Goal: Information Seeking & Learning: Understand process/instructions

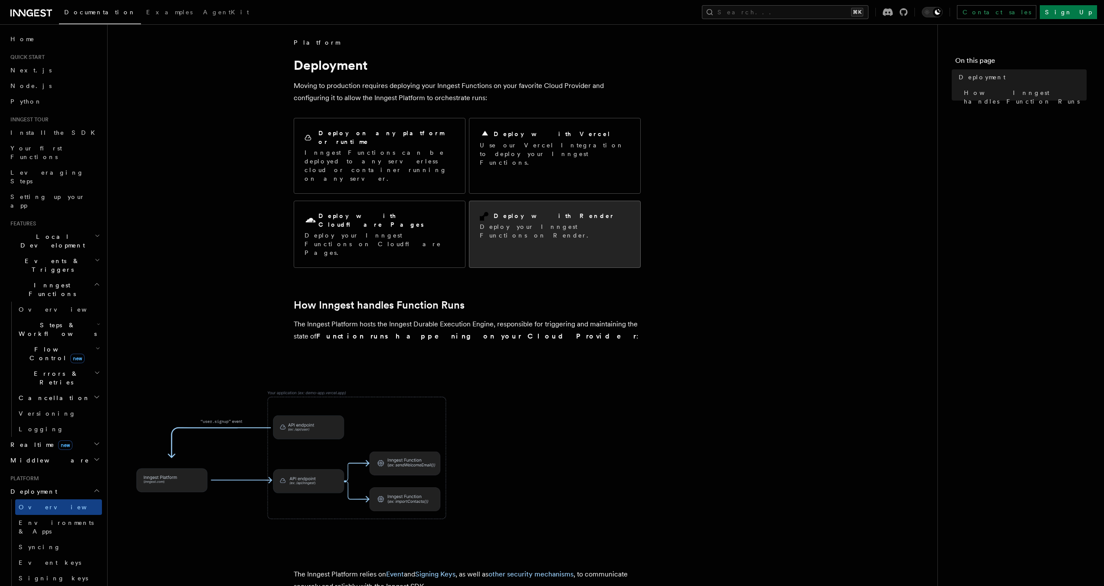
click at [560, 222] on p "Deploy your Inngest Functions on Render." at bounding box center [555, 230] width 150 height 17
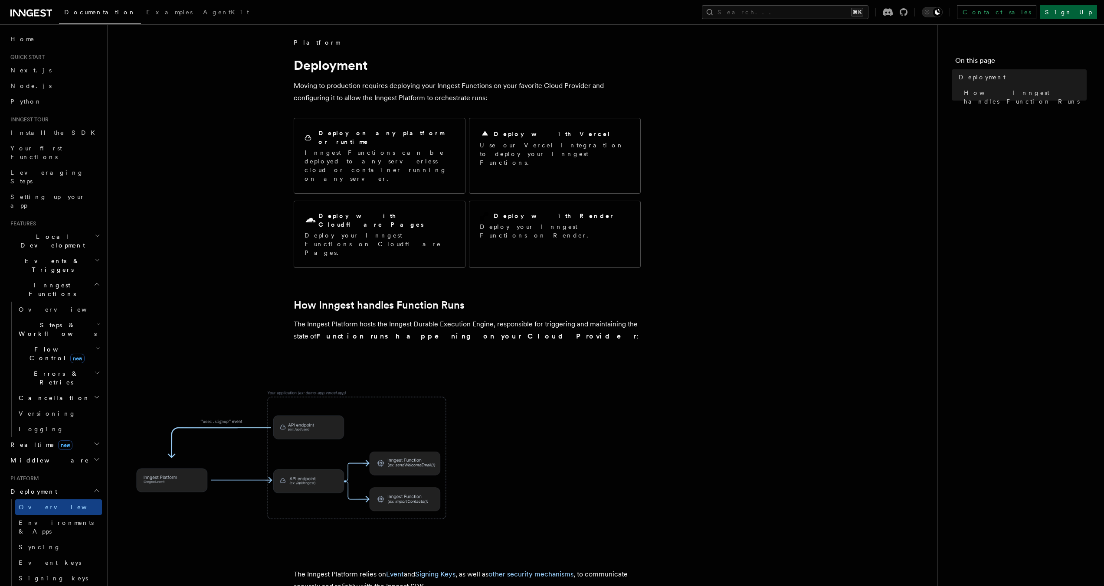
click at [1086, 10] on link "Sign Up" at bounding box center [1067, 12] width 57 height 14
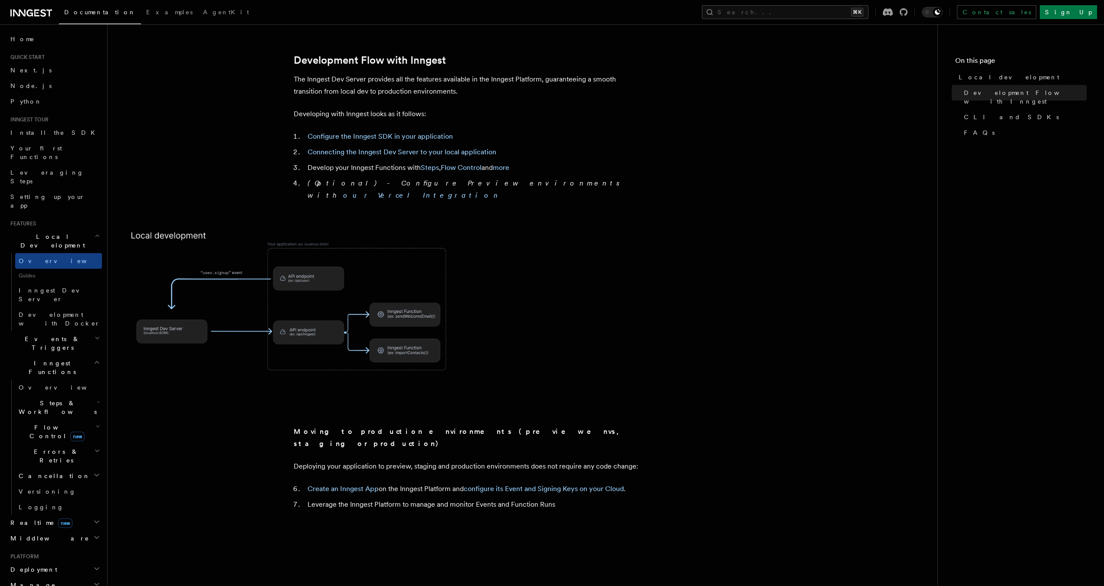
scroll to position [430, 0]
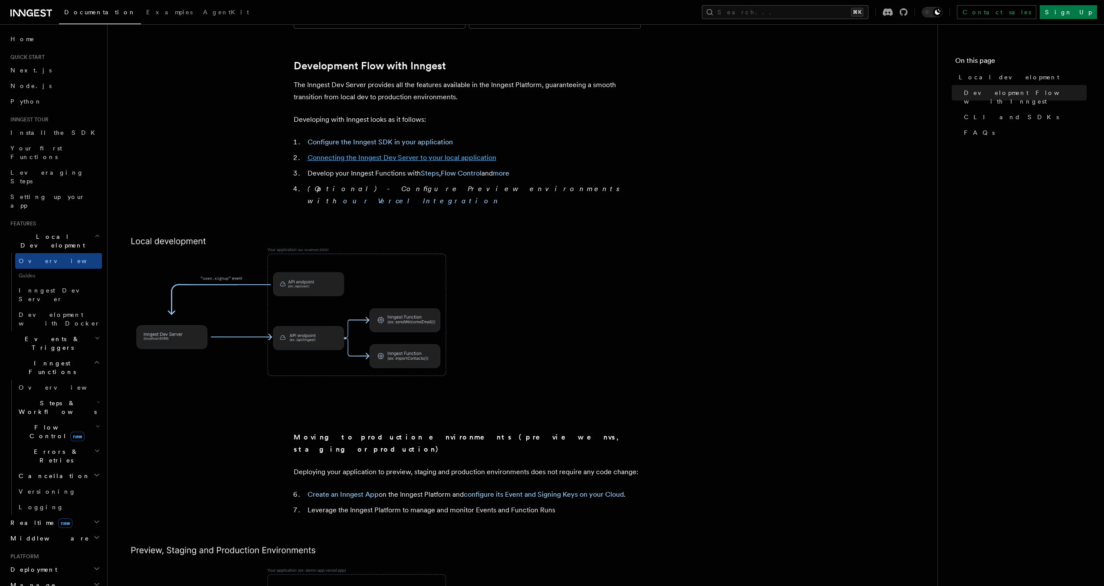
click at [443, 154] on link "Connecting the Inngest Dev Server to your local application" at bounding box center [401, 158] width 189 height 8
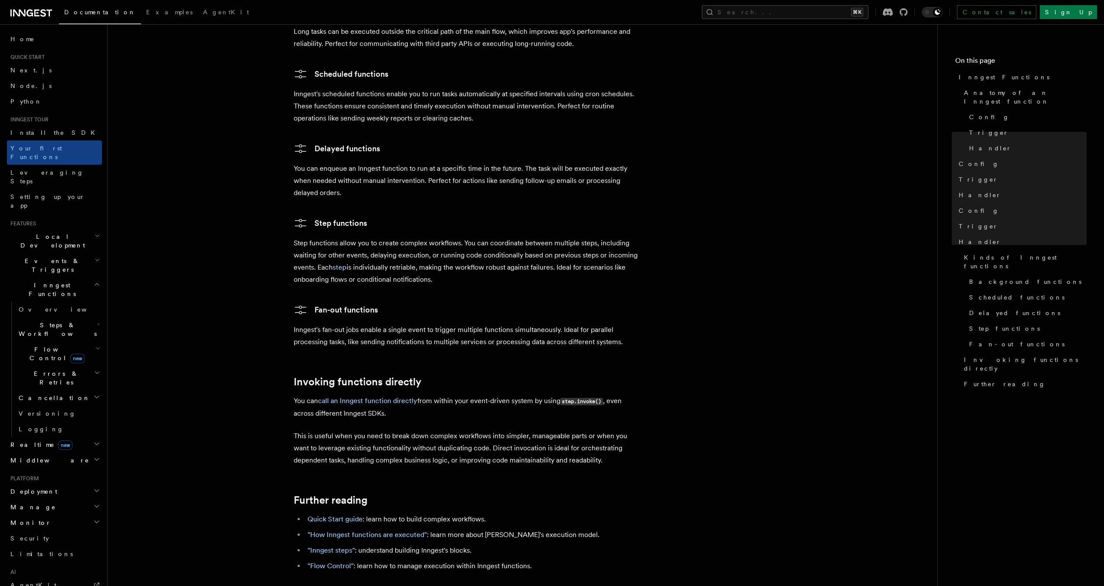
scroll to position [1424, 0]
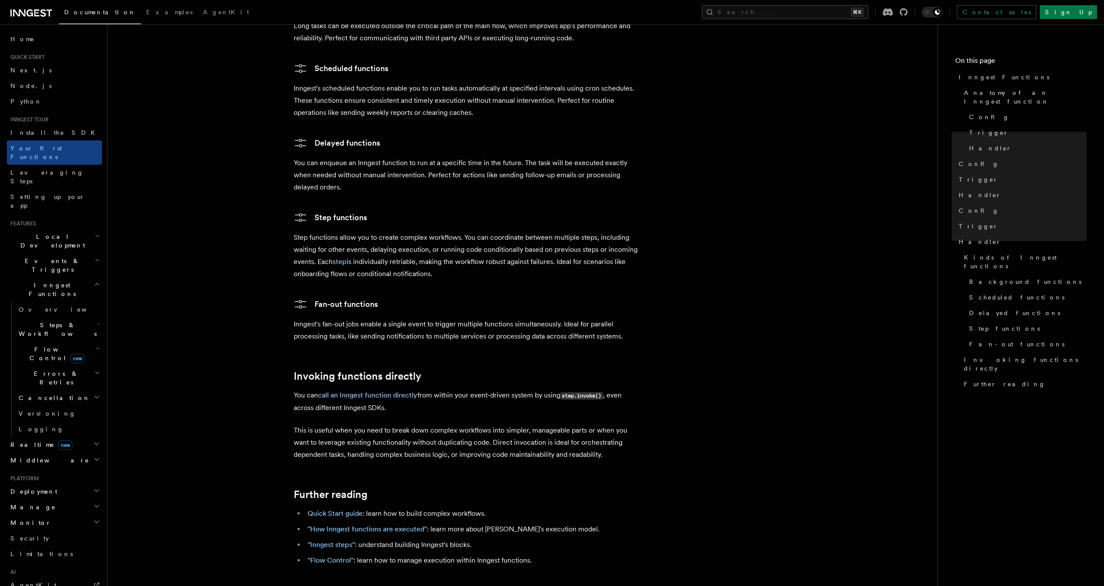
scroll to position [430, 0]
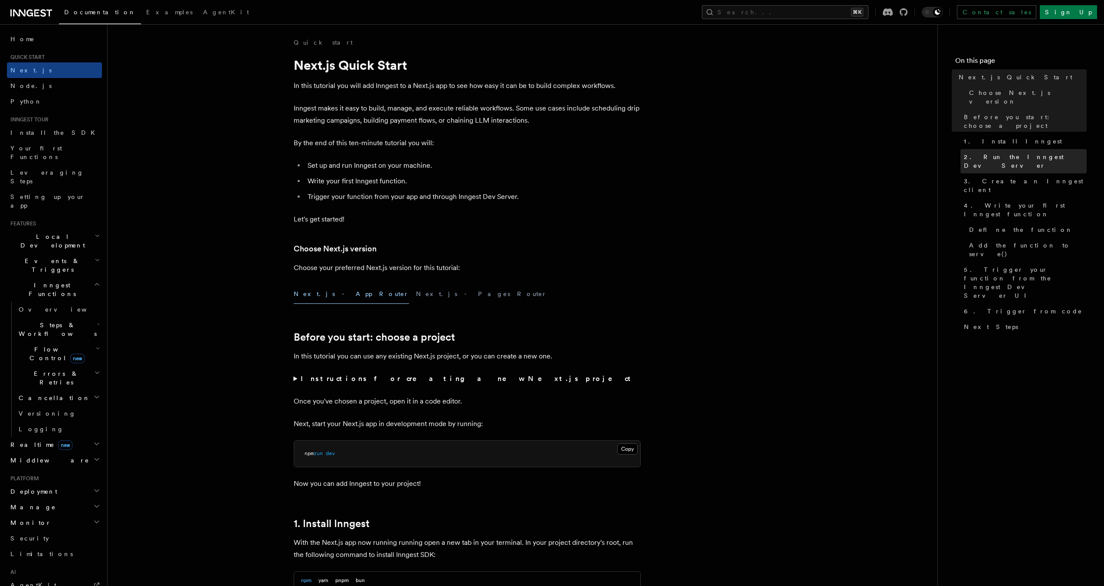
click at [1027, 153] on span "2. Run the Inngest Dev Server" at bounding box center [1025, 161] width 123 height 17
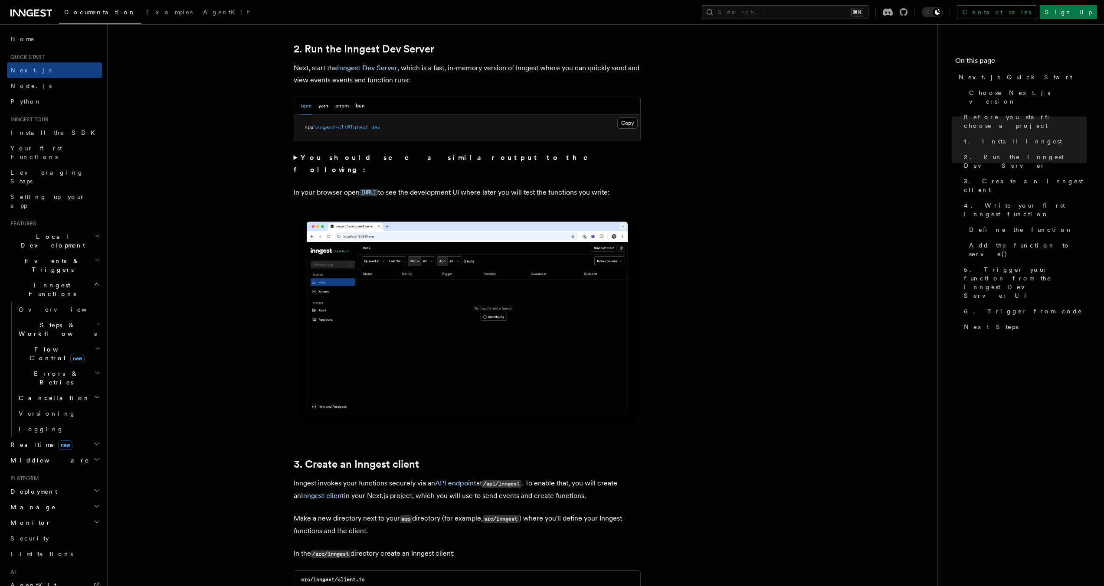
scroll to position [602, 0]
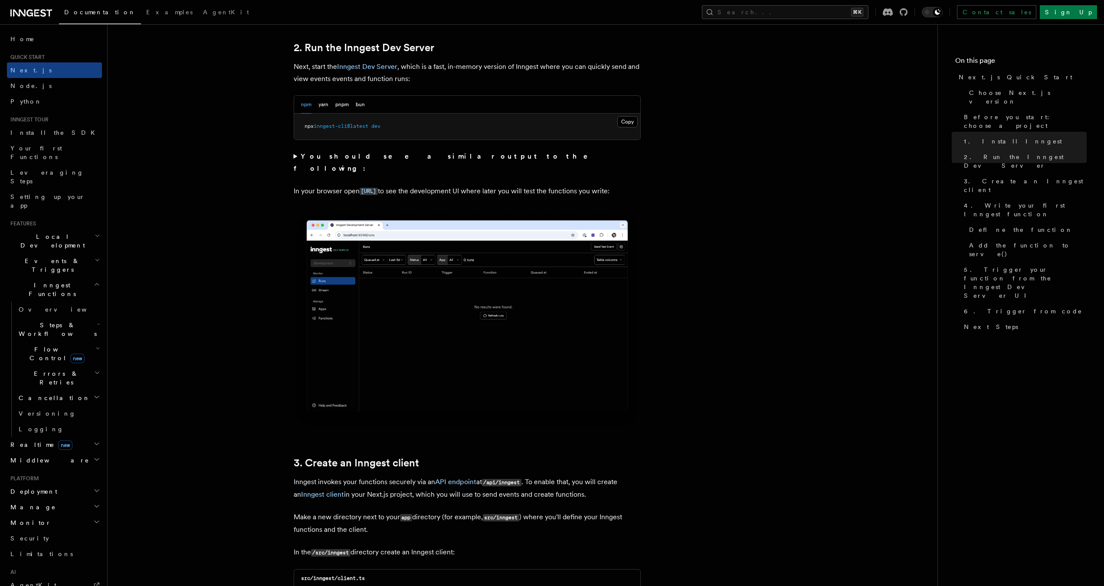
click at [334, 159] on strong "You should see a similar output to the following:" at bounding box center [447, 162] width 307 height 20
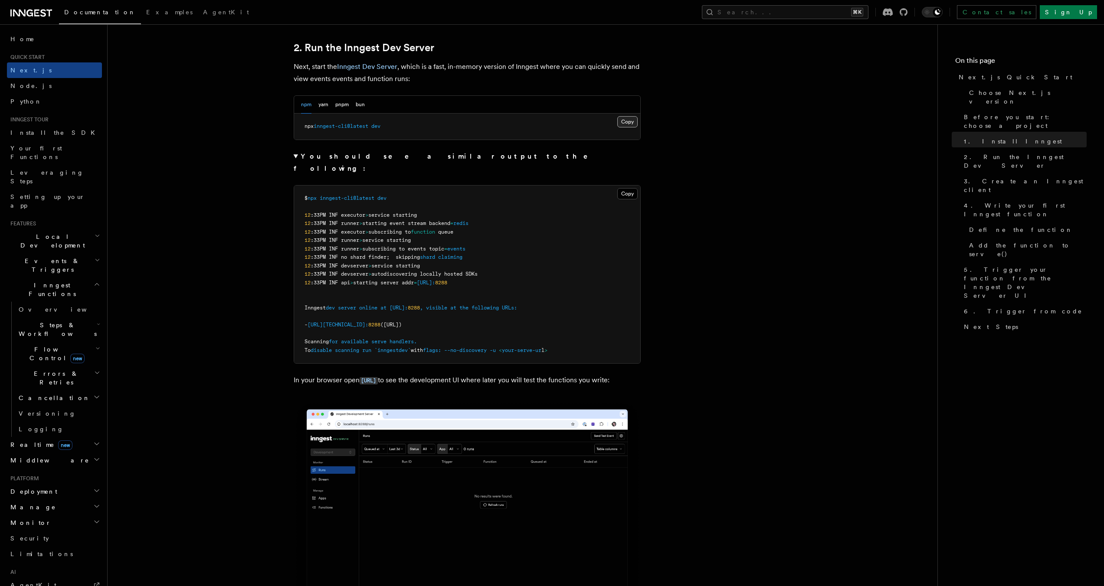
click at [628, 123] on button "Copy Copied" at bounding box center [627, 121] width 20 height 11
drag, startPoint x: 429, startPoint y: 370, endPoint x: 363, endPoint y: 369, distance: 66.4
click at [363, 374] on p "In your browser open [URL] to see the development UI where later you will test …" at bounding box center [467, 380] width 347 height 13
copy code "[URL]"
